Goal: Task Accomplishment & Management: Use online tool/utility

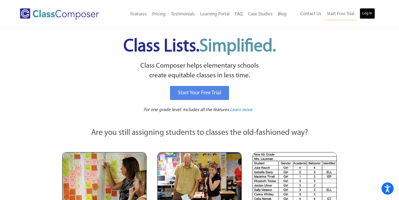
click at [364, 14] on link "Log In" at bounding box center [367, 13] width 15 height 11
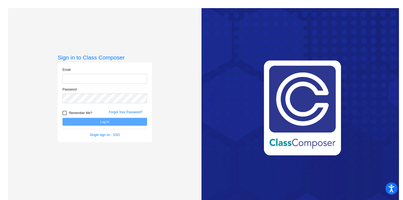
type input "jessicaaiello@sjbelementary.org"
click at [81, 125] on button "Log In" at bounding box center [105, 122] width 85 height 8
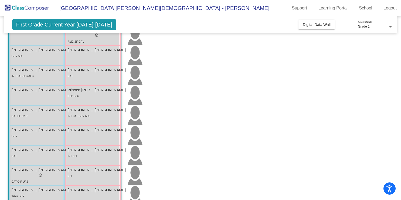
scroll to position [106, 0]
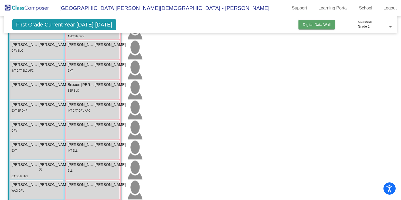
click at [321, 25] on span "Digital Data Wall" at bounding box center [317, 24] width 28 height 4
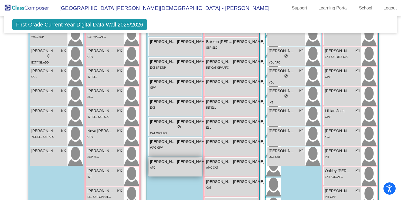
scroll to position [239, 0]
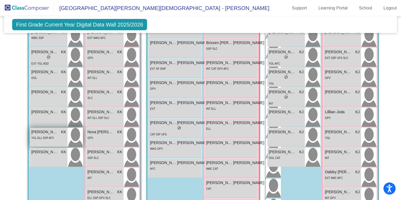
click at [44, 140] on div "Tobias Perez-Saavvedra KK lock do_not_disturb_alt YGL ELL SSP AFC" at bounding box center [48, 137] width 37 height 19
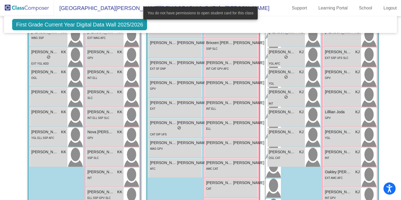
click at [187, 24] on div "You do not have permissions to open student card for this class" at bounding box center [201, 13] width 128 height 26
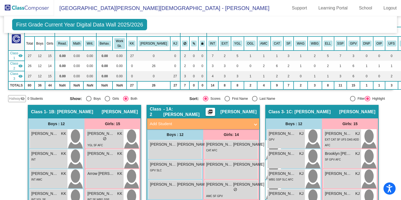
scroll to position [0, 0]
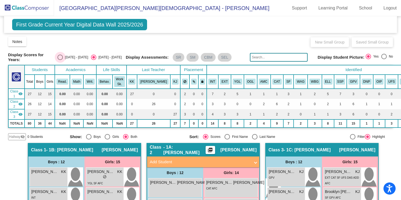
click at [63, 55] on div "Select an option" at bounding box center [59, 56] width 5 height 5
click at [60, 60] on input "2024 - 2025" at bounding box center [60, 60] width 0 height 0
radio input "true"
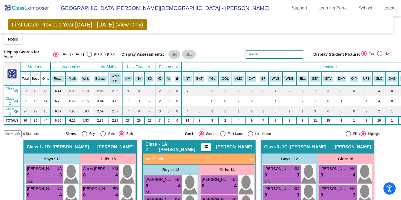
scroll to position [0, 4]
